Goal: Navigation & Orientation: Find specific page/section

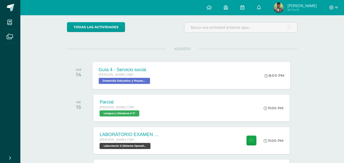
scroll to position [102, 0]
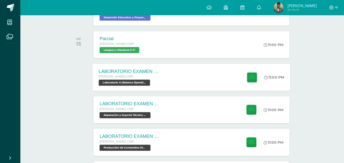
click at [208, 80] on div "LABORATORIO EXAMEN DE UNIDAD Quinto Bachillerato CMP Bachillerato en CCLL con O…" at bounding box center [192, 77] width 198 height 27
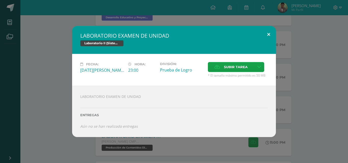
click at [269, 37] on button at bounding box center [268, 34] width 15 height 17
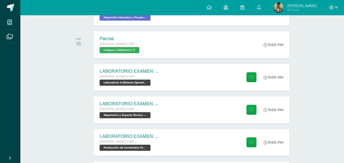
click at [300, 8] on span "Mi Perfil" at bounding box center [301, 10] width 29 height 4
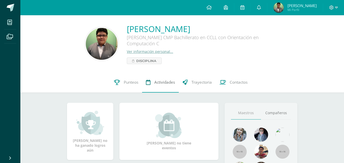
click at [159, 86] on link "Actividades" at bounding box center [160, 82] width 37 height 20
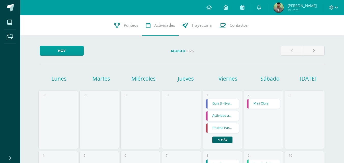
click at [227, 137] on link "+1 más" at bounding box center [222, 140] width 20 height 7
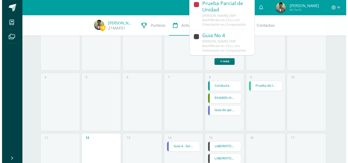
scroll to position [78, 0]
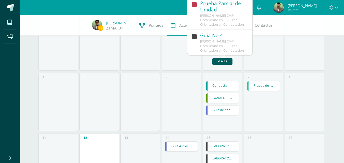
click at [227, 47] on div "[PERSON_NAME] CMP Bachillerato en CCLL con Orientación en Computación" at bounding box center [223, 45] width 47 height 13
